Goal: Download file/media

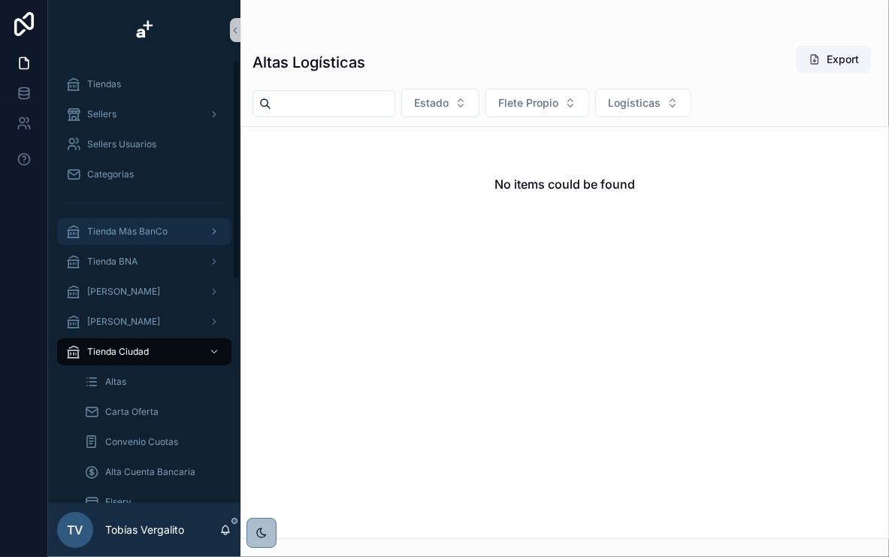
click at [162, 222] on div "Tienda Más BanCo" at bounding box center [144, 231] width 156 height 24
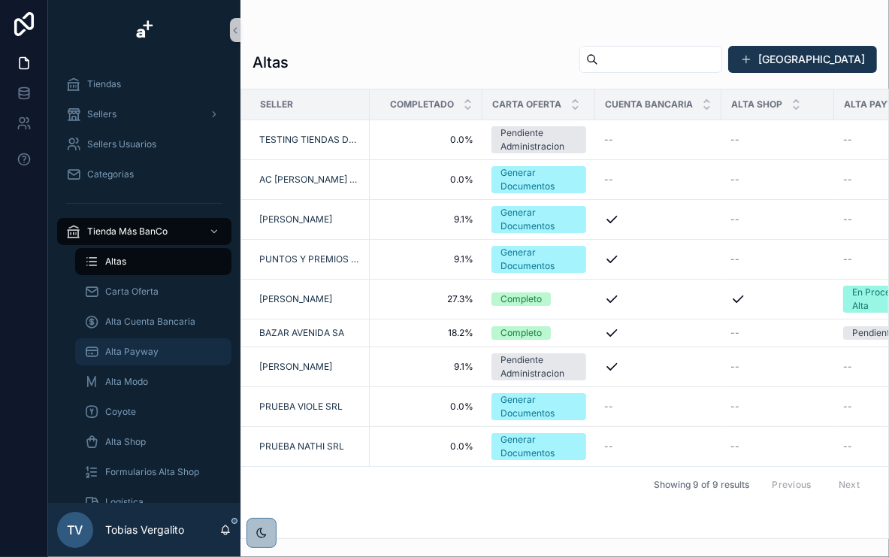
click at [164, 355] on div "Alta Payway" at bounding box center [153, 352] width 138 height 24
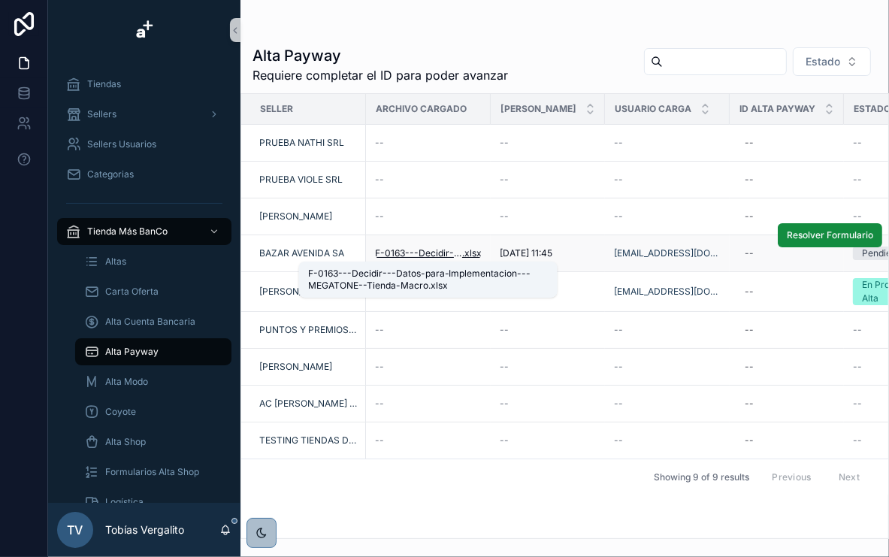
click at [431, 250] on span "F-0163---Decidir---Datos-para-Implementacion---MEGATONE--Tienda-Macro" at bounding box center [418, 253] width 87 height 12
